Goal: Check status: Check status

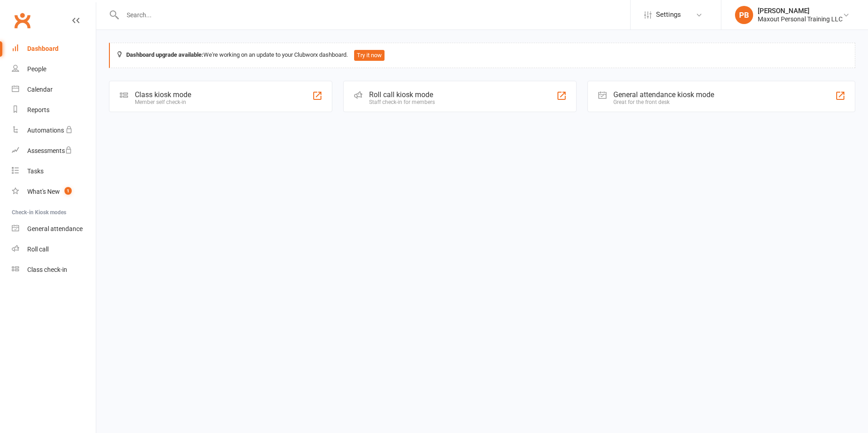
click at [383, 91] on div "Roll call kiosk mode" at bounding box center [402, 94] width 66 height 9
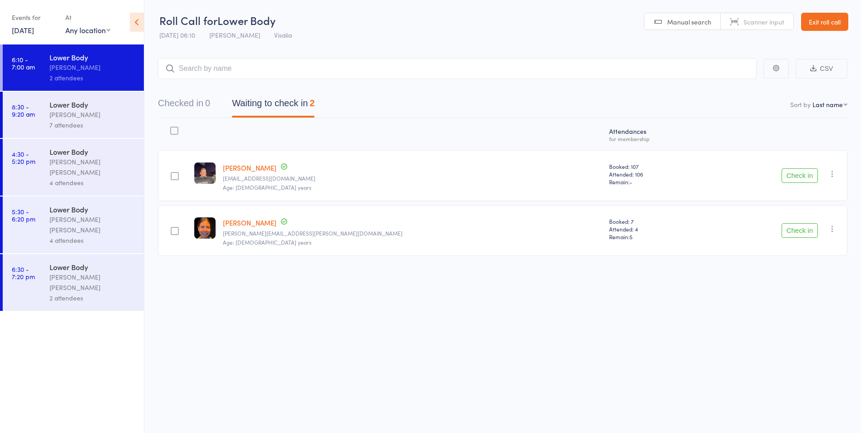
click at [68, 122] on div "7 attendees" at bounding box center [92, 125] width 87 height 10
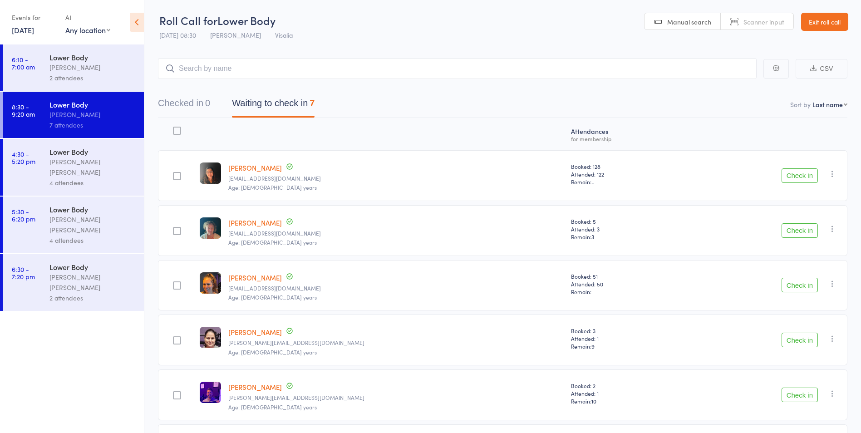
click at [62, 178] on div "4 attendees" at bounding box center [92, 183] width 87 height 10
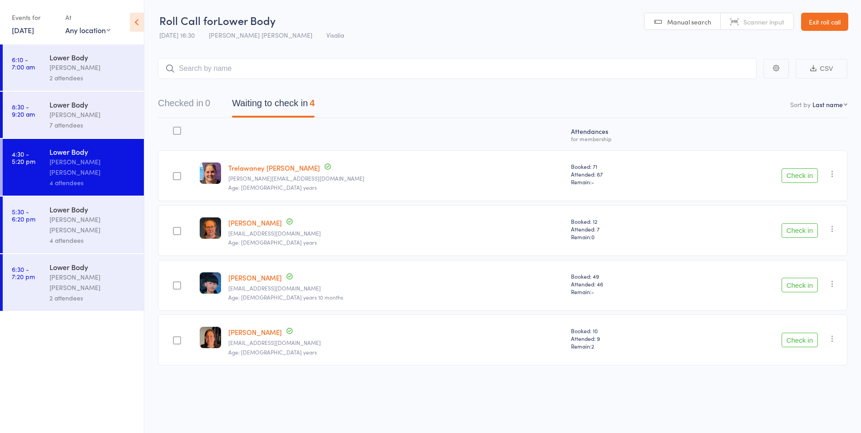
click at [74, 214] on div "[PERSON_NAME] [PERSON_NAME]" at bounding box center [92, 224] width 87 height 21
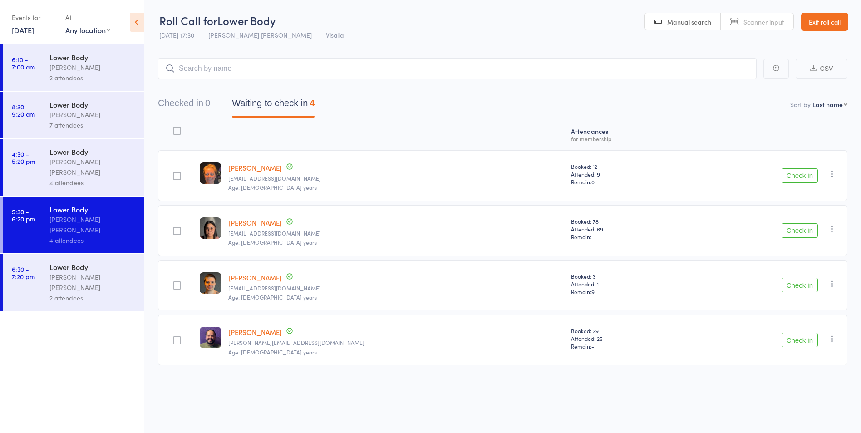
click at [59, 293] on div "2 attendees" at bounding box center [92, 298] width 87 height 10
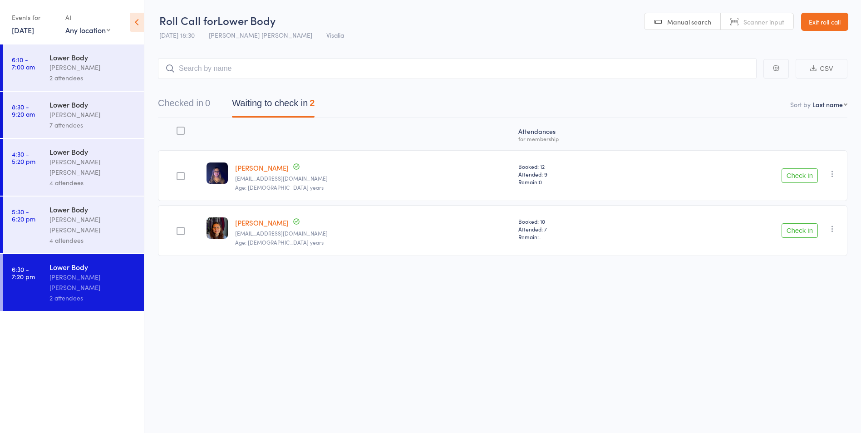
click at [67, 68] on div "[PERSON_NAME]" at bounding box center [92, 67] width 87 height 10
